Goal: Find specific page/section: Find specific page/section

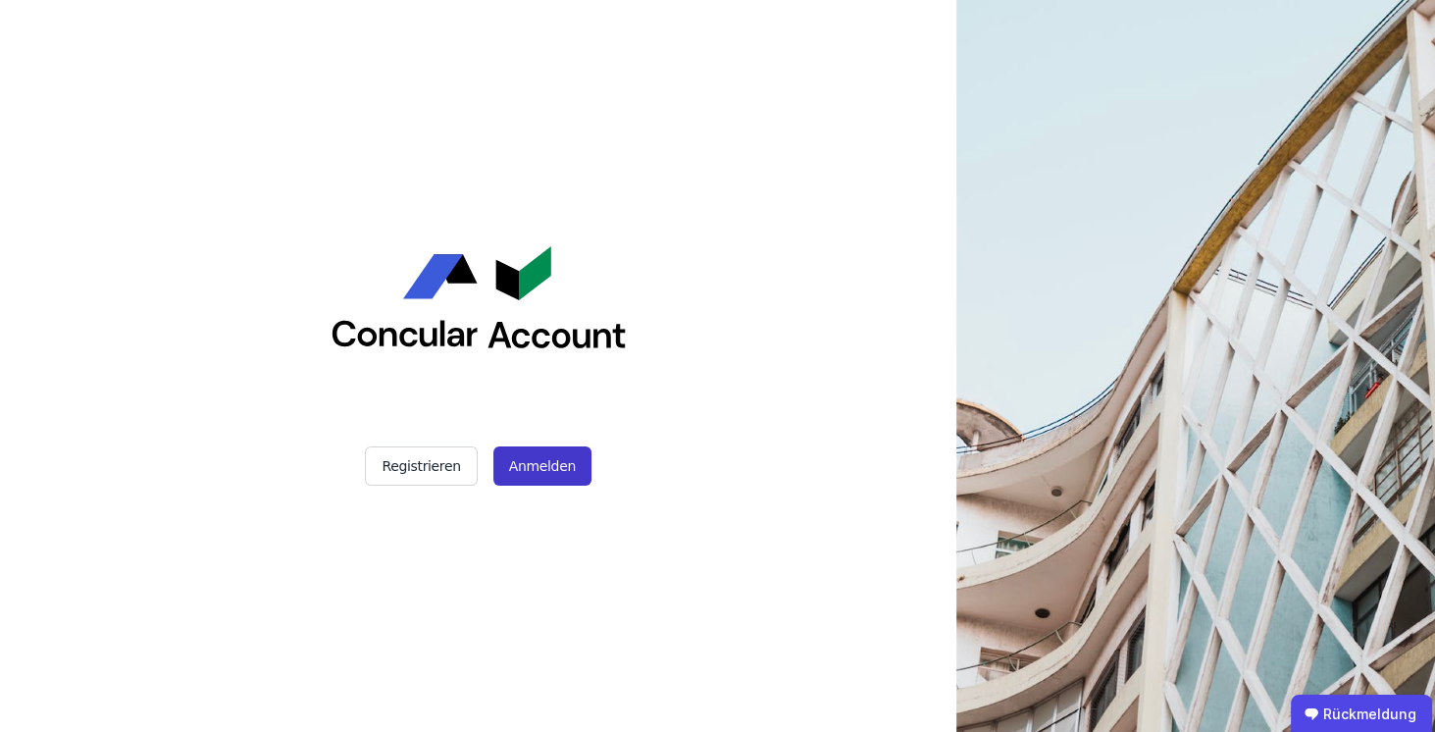
click at [548, 327] on font "Anmelden" at bounding box center [542, 466] width 67 height 20
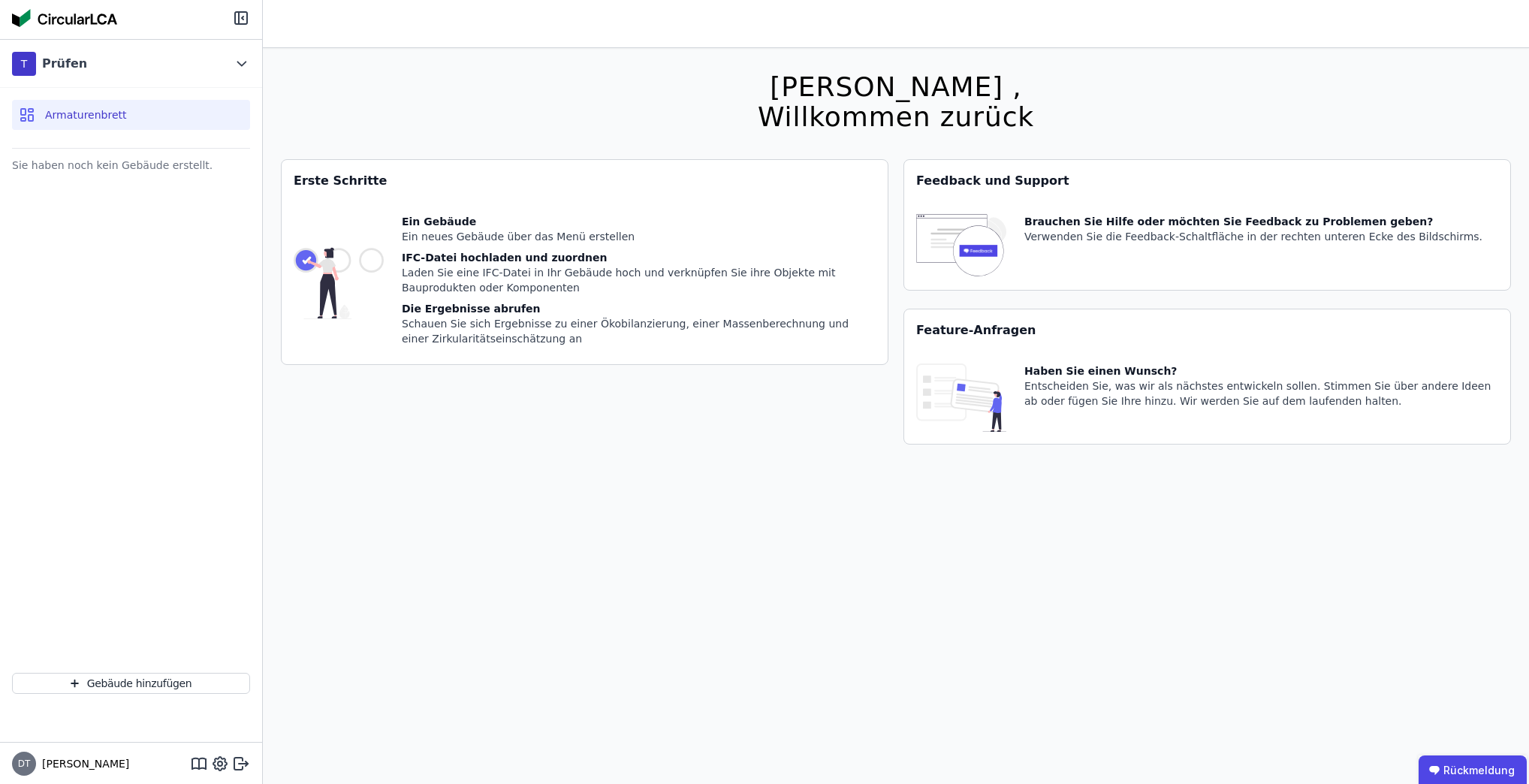
click at [108, 111] on font "Armaturenbrett" at bounding box center [86, 115] width 82 height 12
click at [84, 119] on font "Armaturenbrett" at bounding box center [86, 115] width 82 height 12
click at [234, 63] on icon at bounding box center [242, 64] width 17 height 18
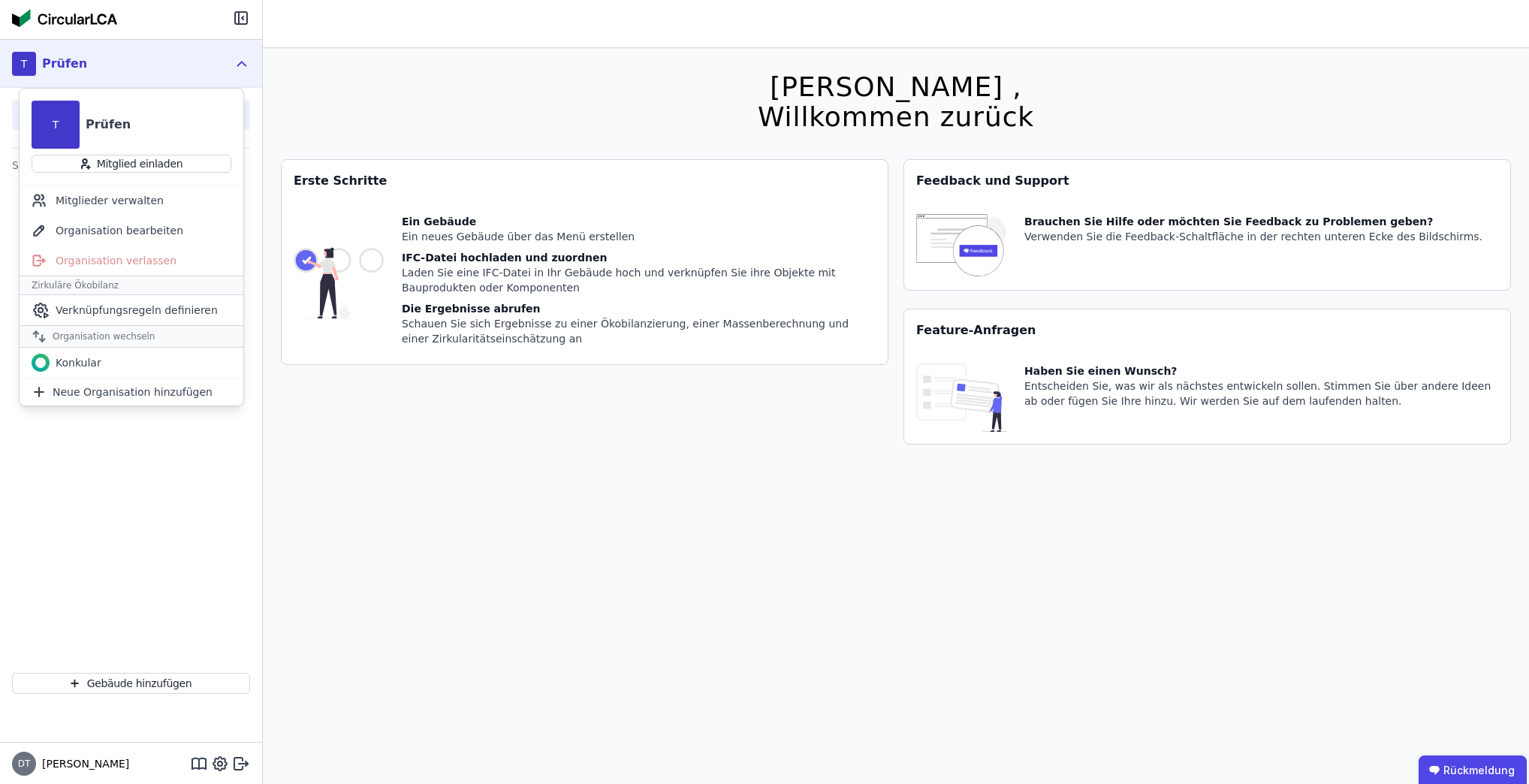
click at [466, 93] on div "Hallo Daniel , Willkommen zurück Sie verwenden derzeit eine Beta-Version. Es kö…" at bounding box center [896, 440] width 1230 height 784
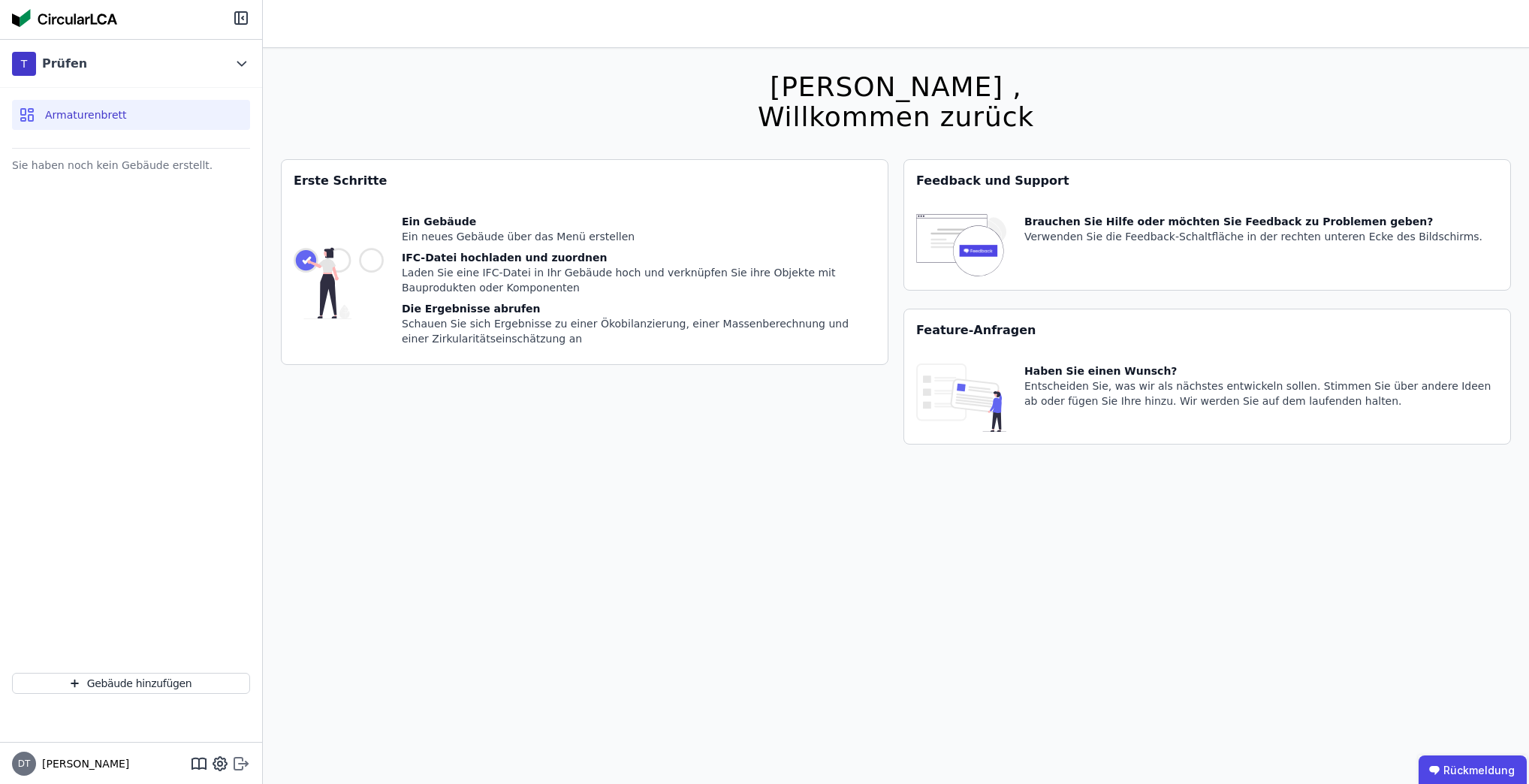
click at [237, 560] on icon at bounding box center [238, 764] width 8 height 12
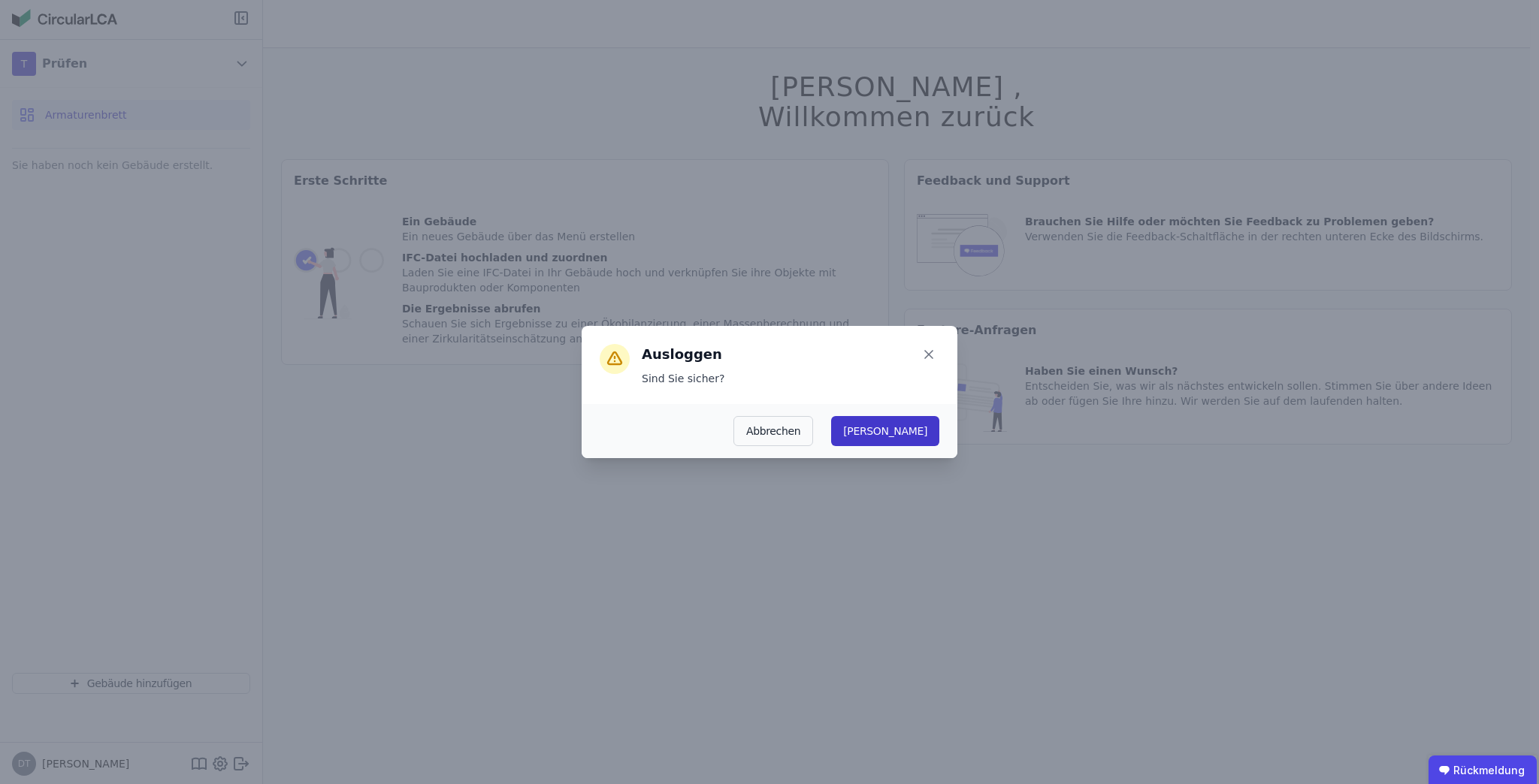
click at [925, 437] on font "Ja" at bounding box center [885, 431] width 84 height 12
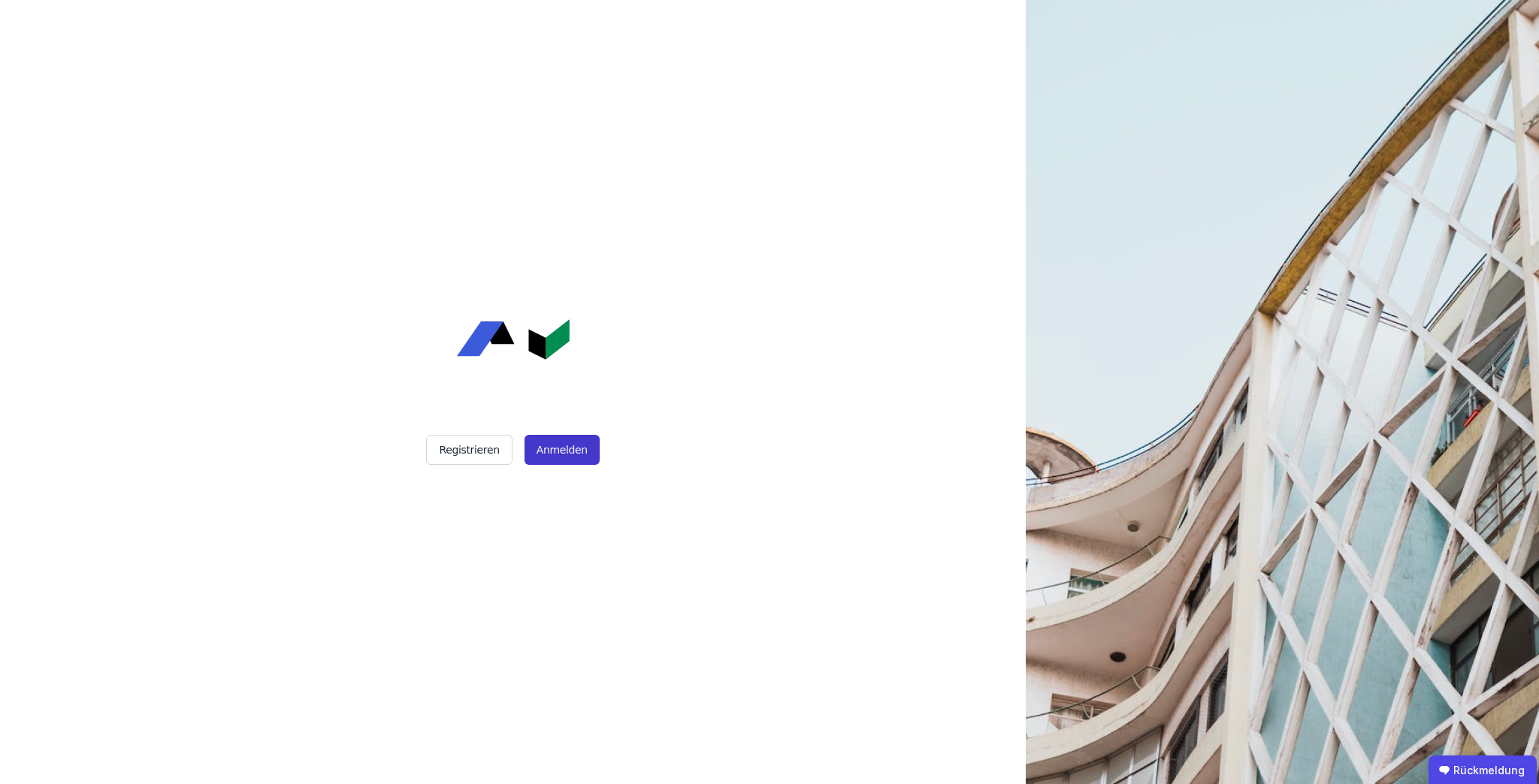
click at [560, 459] on button "Anmelden" at bounding box center [562, 449] width 75 height 30
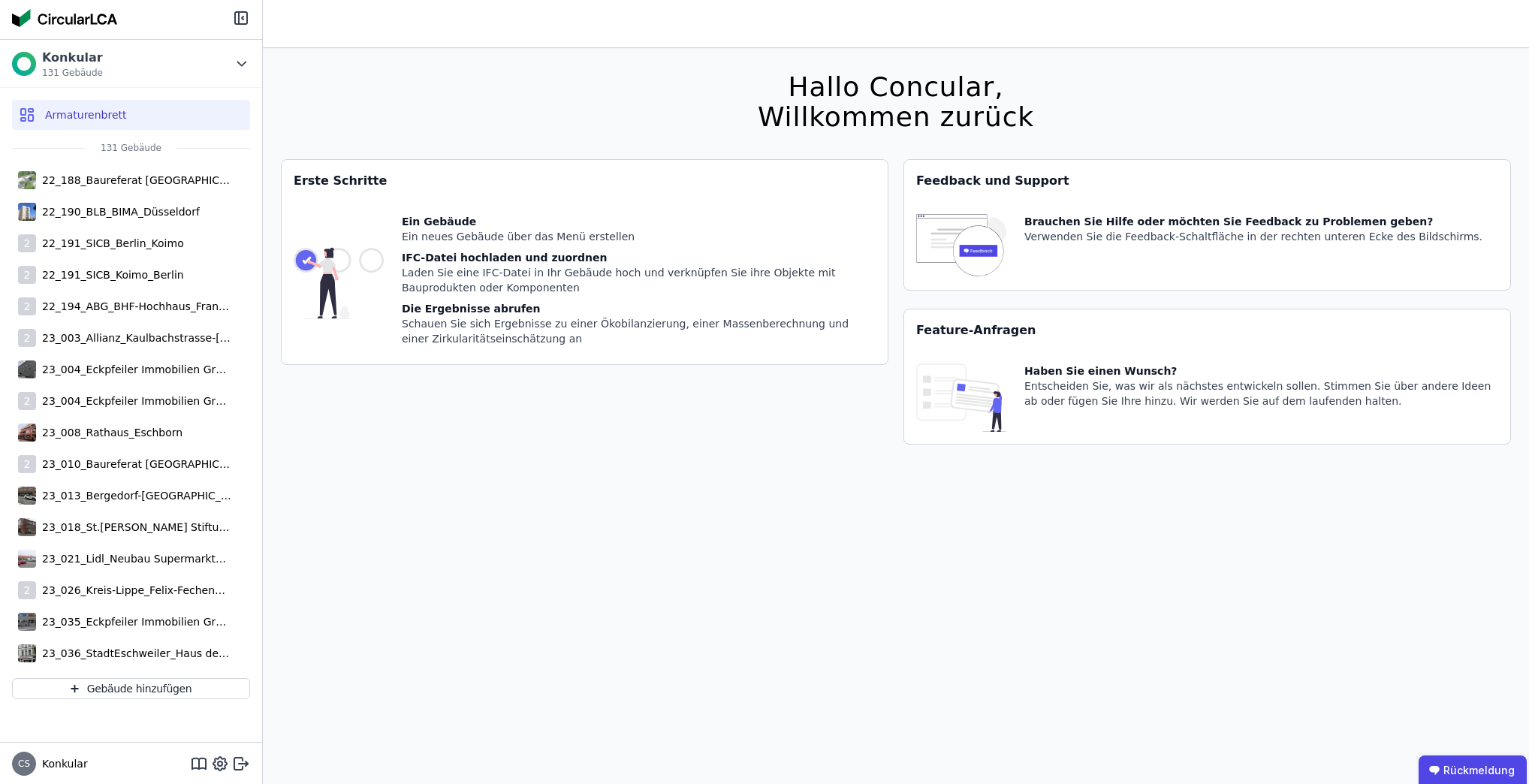
scroll to position [1204, 0]
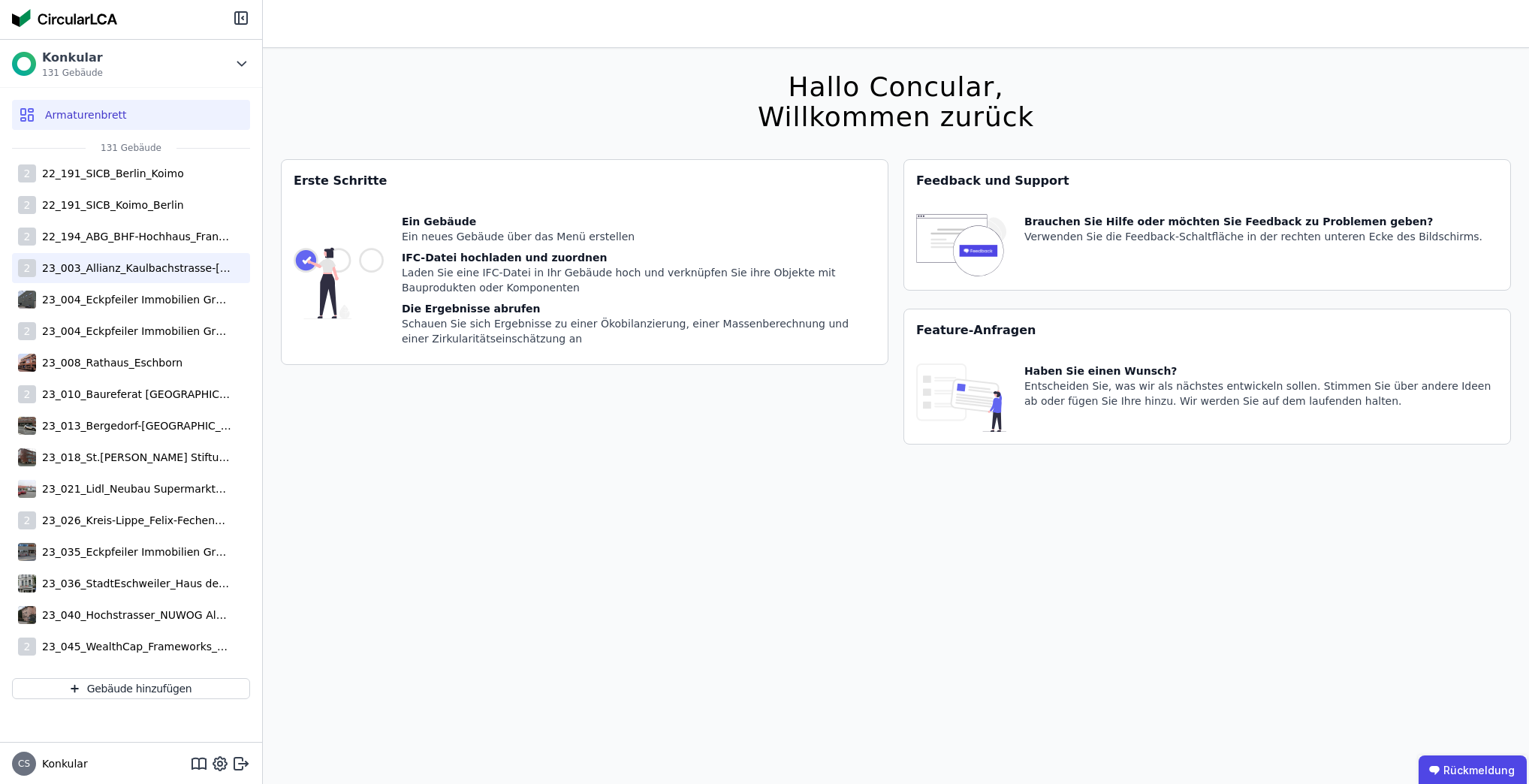
click at [146, 266] on font "23_003_Allianz_Kaulbachstrasse-München" at bounding box center [184, 268] width 284 height 12
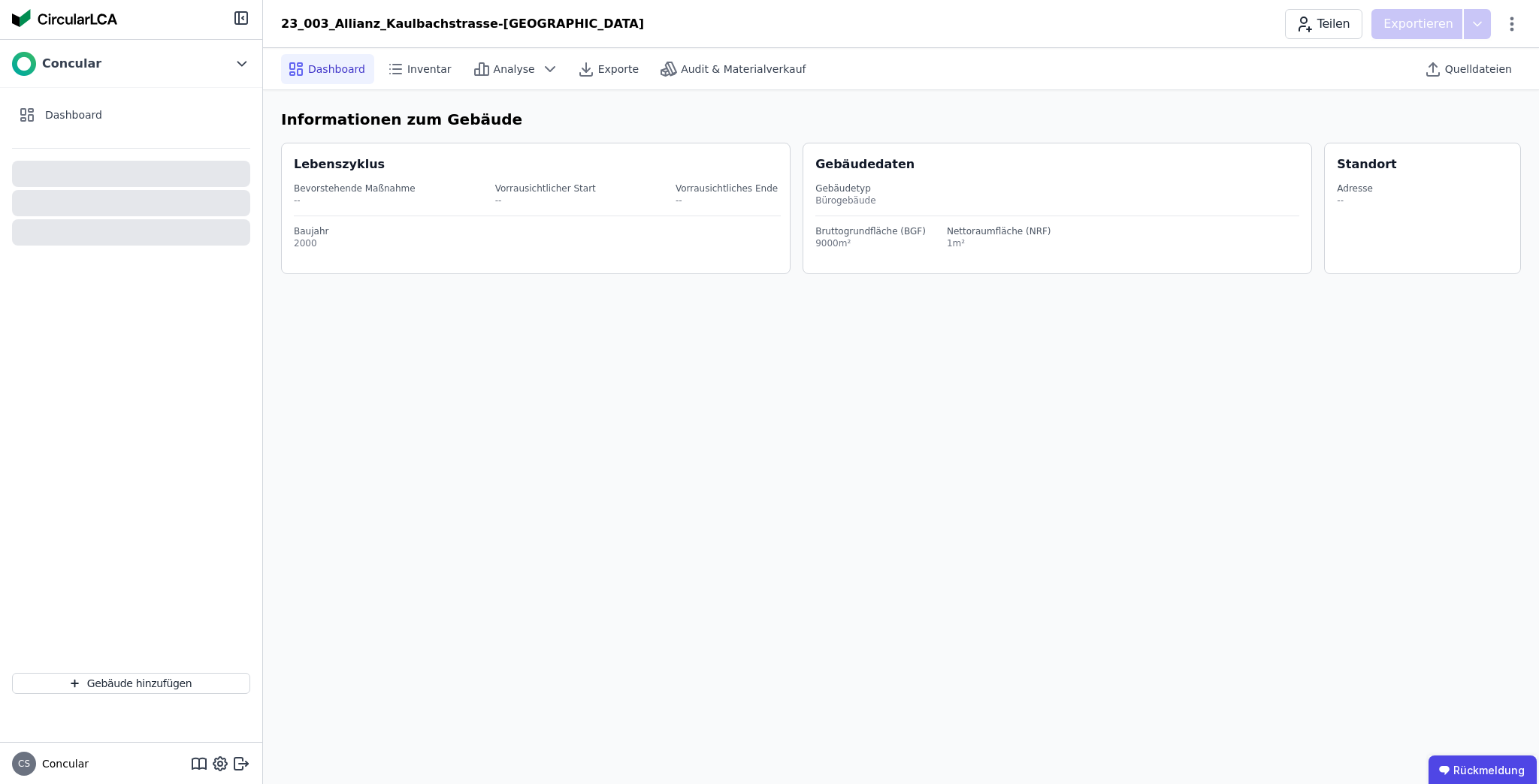
click at [146, 266] on div at bounding box center [131, 401] width 238 height 494
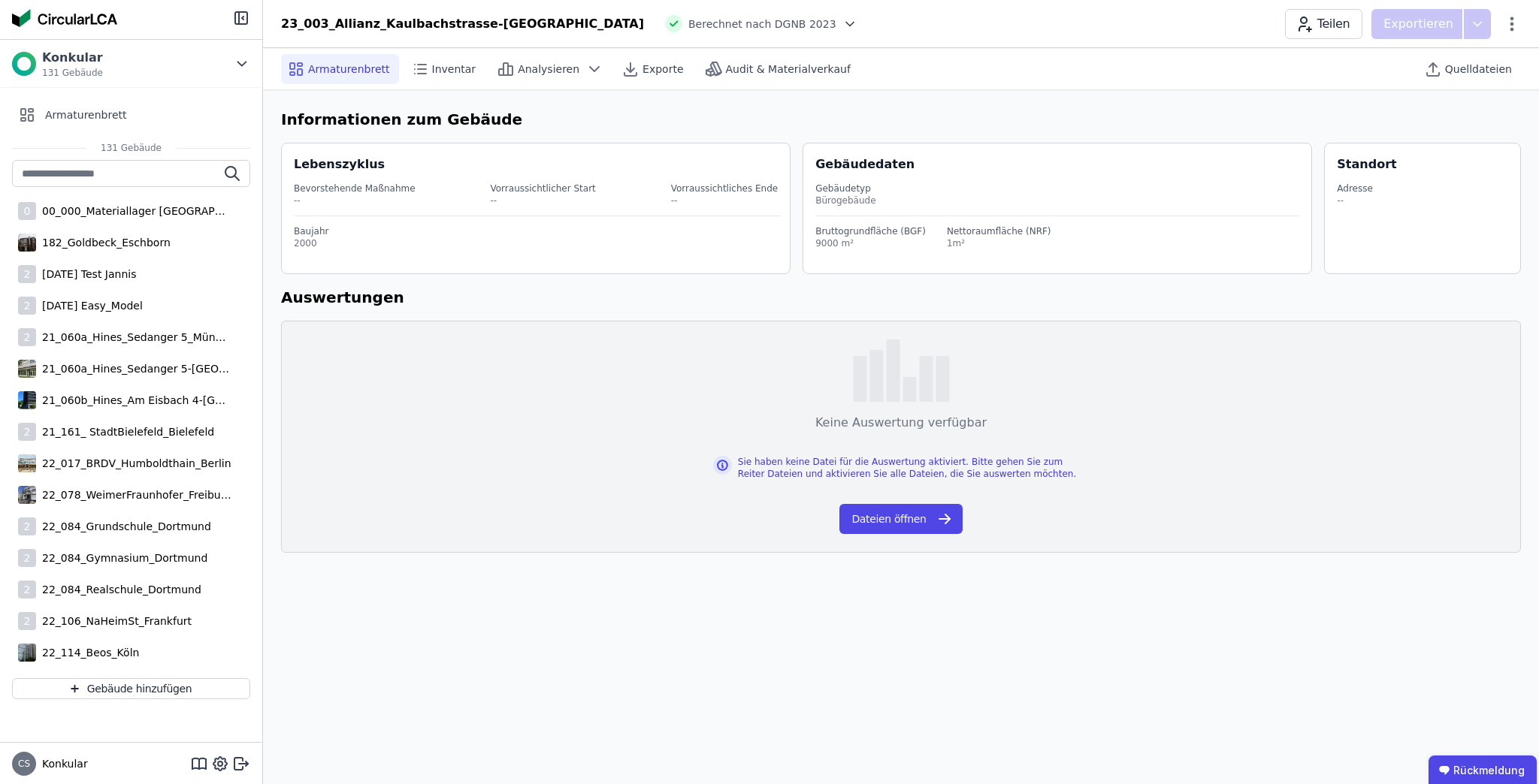
click at [524, 282] on div "Lebenszyklus Bevorstehende Maßnahme -- Vorraussichtlicher Start -- Vorraussicht…" at bounding box center [901, 211] width 1239 height 149
click at [451, 67] on font "Inventar" at bounding box center [454, 69] width 44 height 12
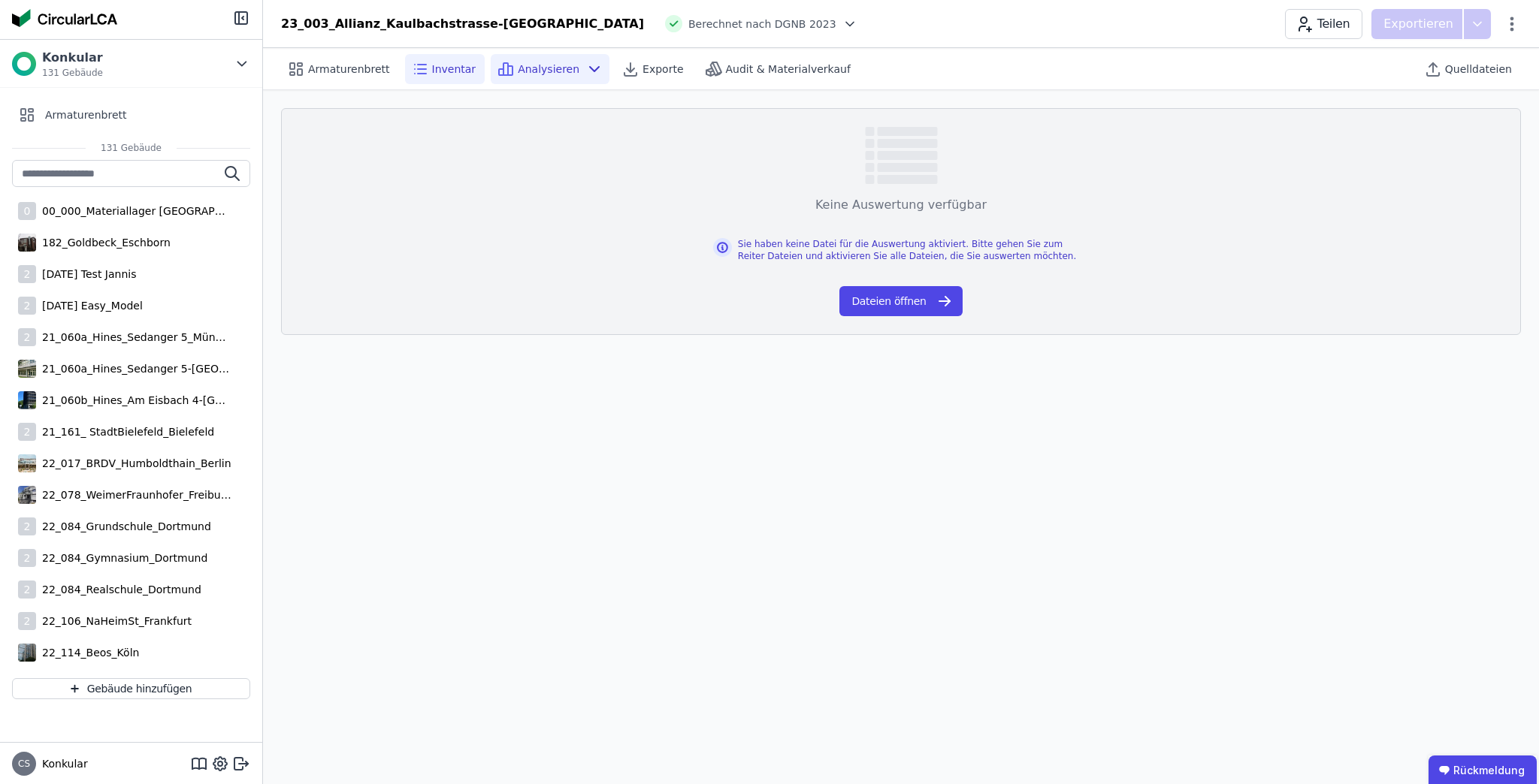
click at [521, 64] on font "Analysieren" at bounding box center [548, 69] width 61 height 12
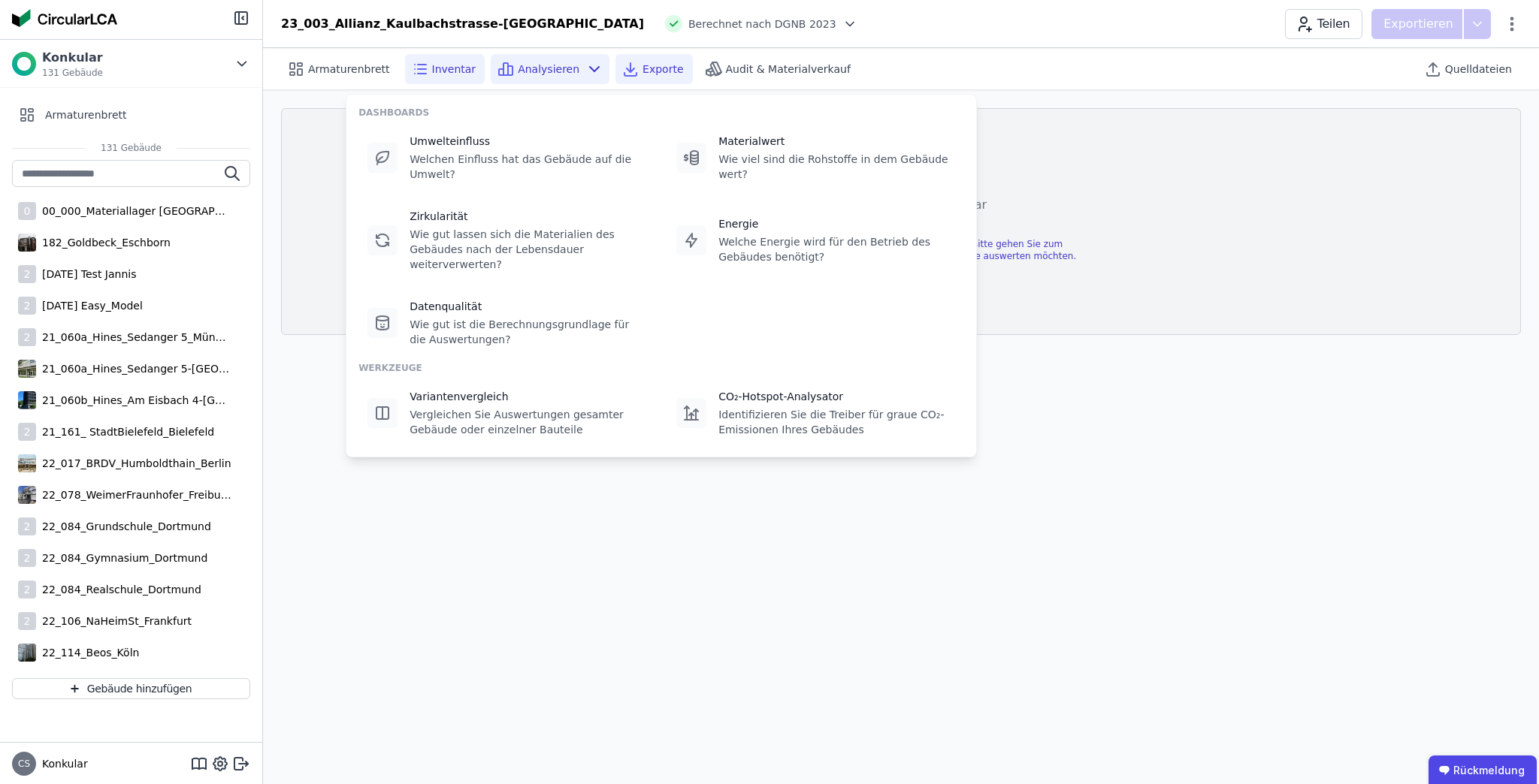
click at [643, 69] on font "Exporte" at bounding box center [663, 69] width 41 height 12
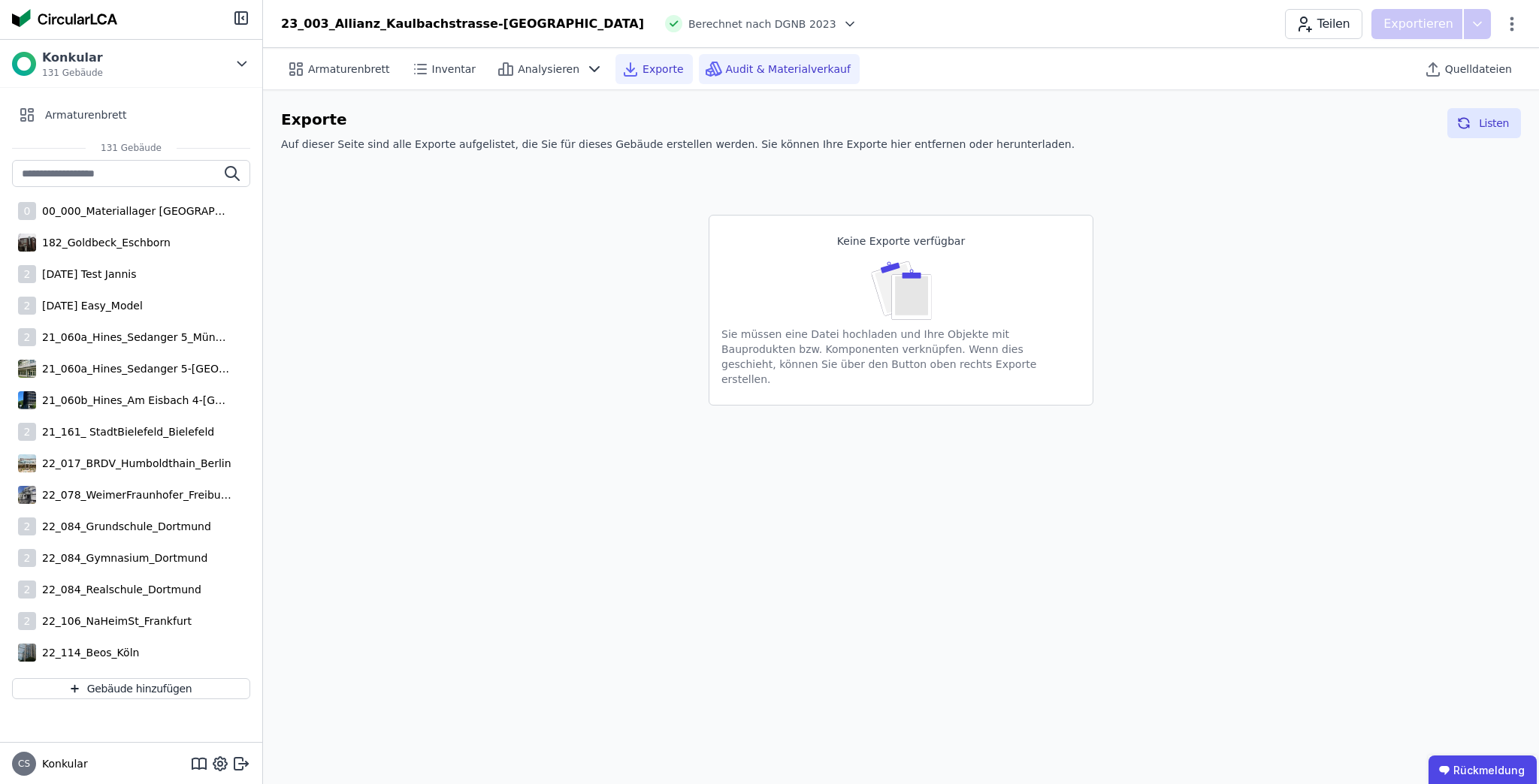
click at [764, 64] on font "Audit & Materialverkauf" at bounding box center [788, 69] width 125 height 12
